Goal: Book appointment/travel/reservation

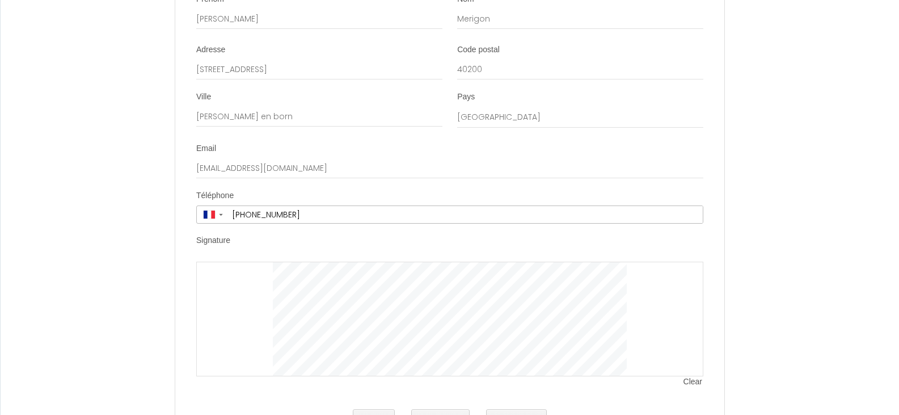
scroll to position [2269, 0]
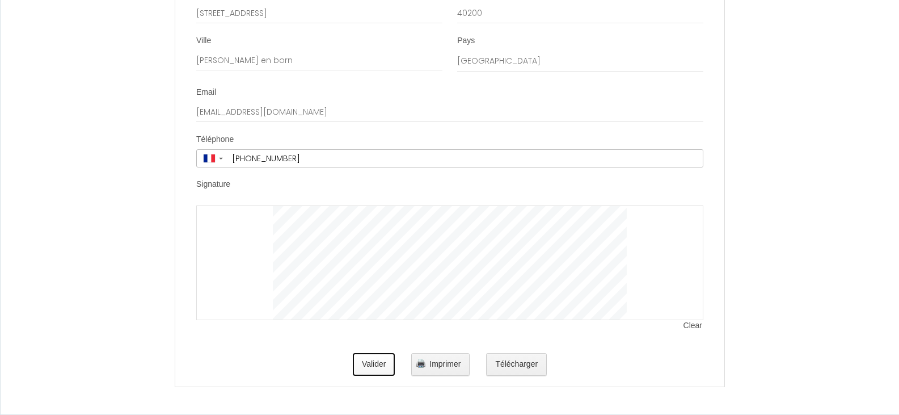
click at [370, 370] on button "Valider" at bounding box center [374, 364] width 43 height 23
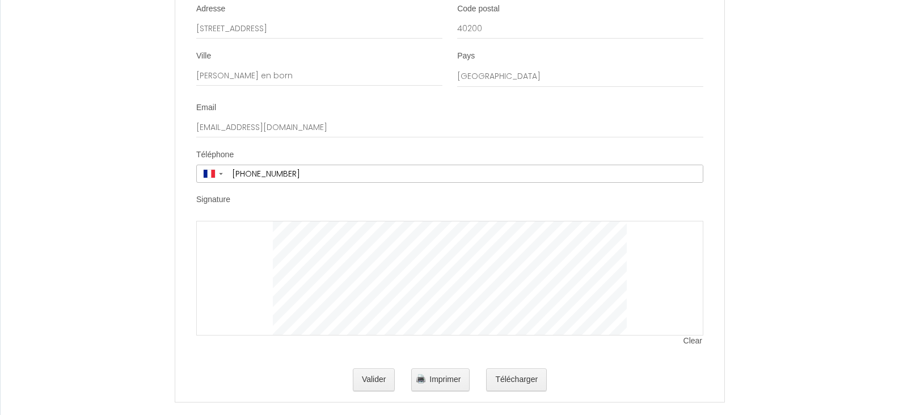
scroll to position [2280, 0]
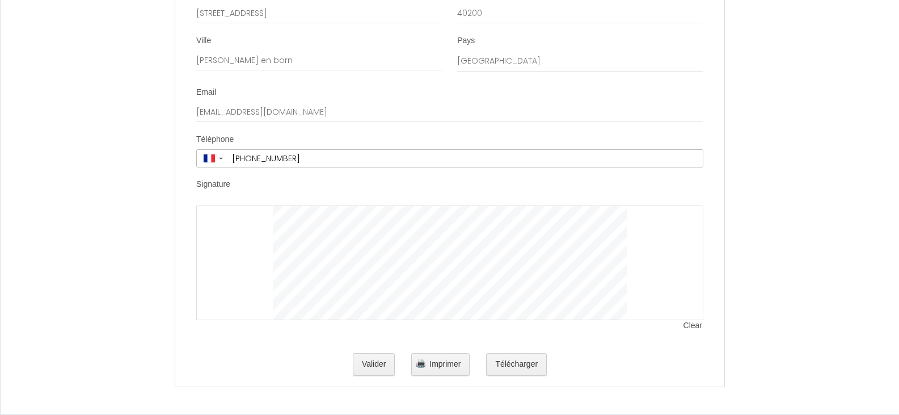
click at [247, 230] on div at bounding box center [449, 262] width 507 height 115
click at [695, 327] on span "Clear" at bounding box center [694, 325] width 20 height 11
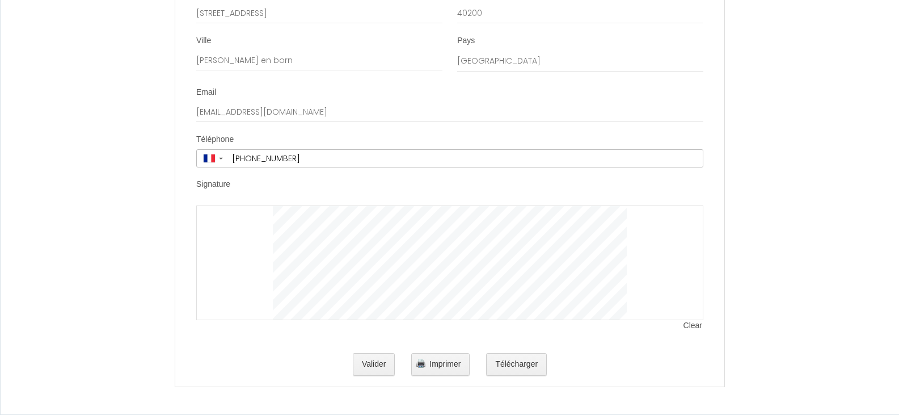
click at [484, 327] on div "Clear" at bounding box center [449, 268] width 507 height 126
click at [382, 364] on button "Valider" at bounding box center [374, 364] width 43 height 23
click at [372, 358] on button "Valider" at bounding box center [374, 364] width 43 height 23
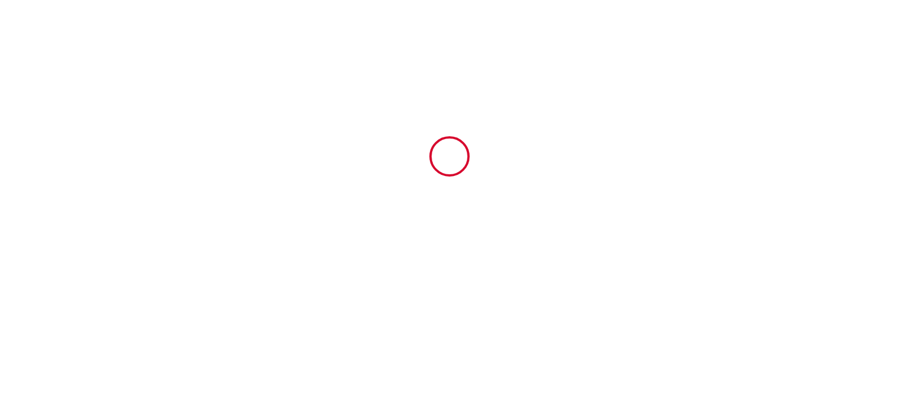
scroll to position [0, 0]
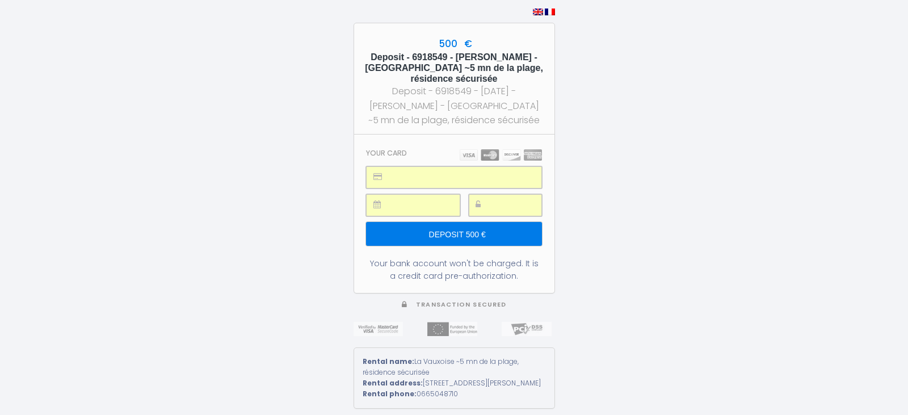
click at [471, 227] on input "Deposit 500 €" at bounding box center [453, 234] width 175 height 24
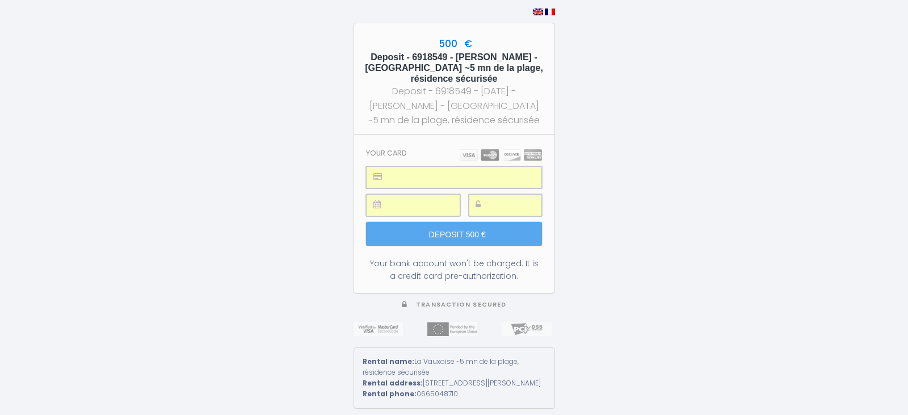
click at [602, 244] on div "500 € Deposit - 6918549 - Daniel Merigon - La Vauxoise ~5 mn de la plage, résid…" at bounding box center [454, 207] width 908 height 415
